Goal: Information Seeking & Learning: Learn about a topic

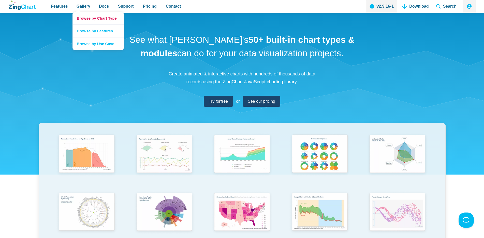
click at [86, 18] on link "Browse by Chart Type" at bounding box center [98, 18] width 51 height 12
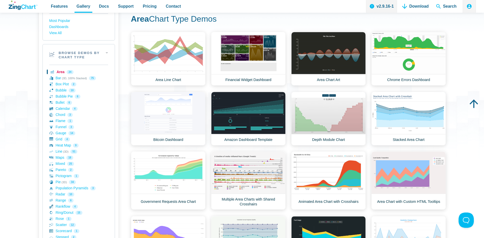
scroll to position [25, 0]
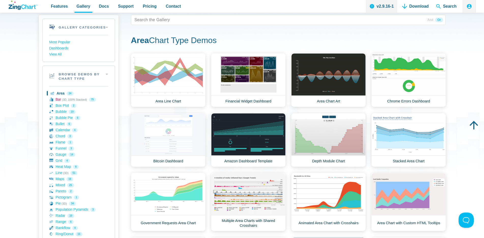
click at [60, 100] on link "Bar (3D, 100% Stacked) 75" at bounding box center [78, 99] width 59 height 6
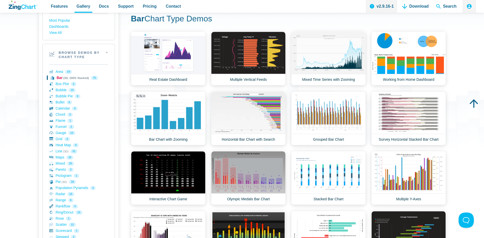
scroll to position [51, 0]
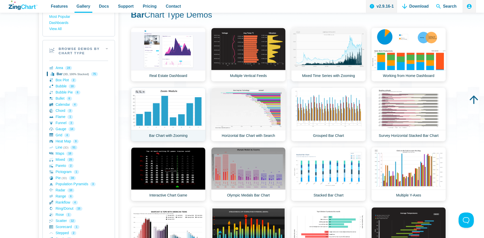
click at [174, 109] on link "Bar Chart with Zooming" at bounding box center [168, 114] width 75 height 54
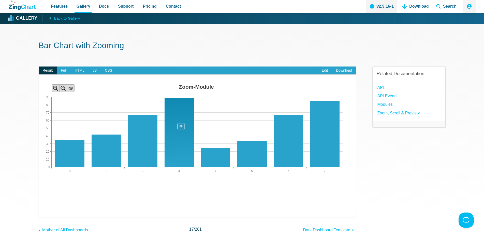
click at [39, 183] on area "App Content" at bounding box center [39, 183] width 0 height 0
click at [176, 51] on h1 "Bar Chart with Zooming" at bounding box center [242, 45] width 407 height 11
click at [327, 71] on link "Edit" at bounding box center [325, 70] width 14 height 8
